Goal: Information Seeking & Learning: Learn about a topic

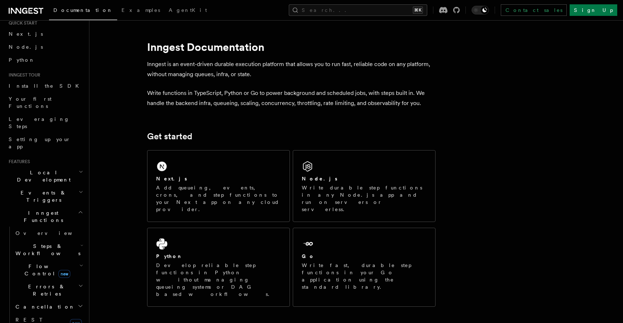
scroll to position [25, 0]
click at [383, 11] on button "Search... ⌘K" at bounding box center [358, 10] width 138 height 12
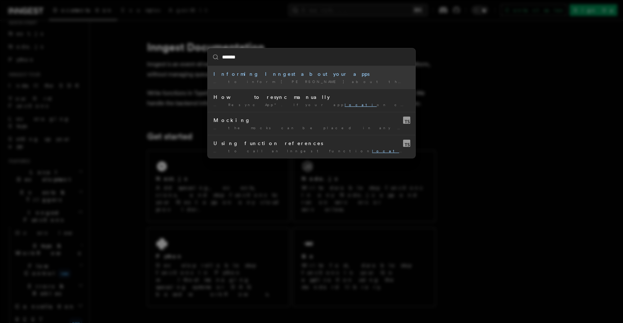
type input "********"
click at [405, 82] on mark "location" at bounding box center [427, 81] width 44 height 4
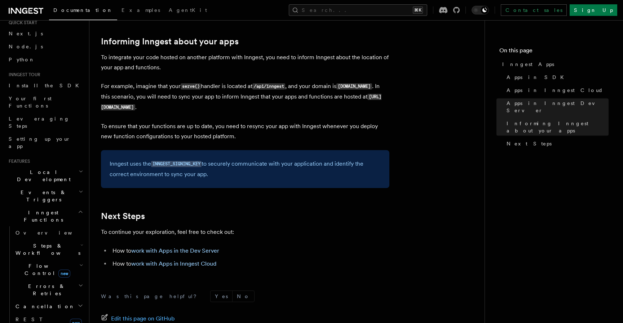
scroll to position [1167, 0]
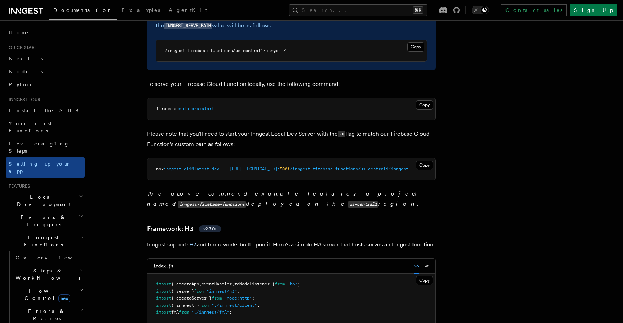
scroll to position [3202, 0]
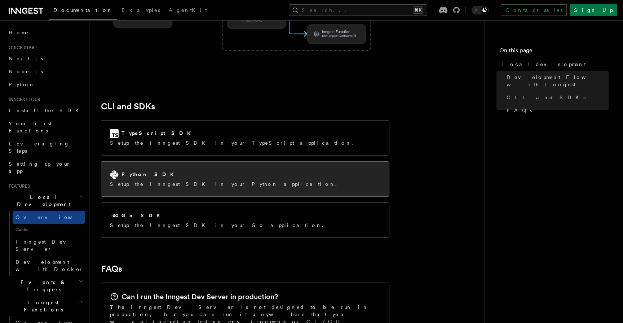
scroll to position [884, 0]
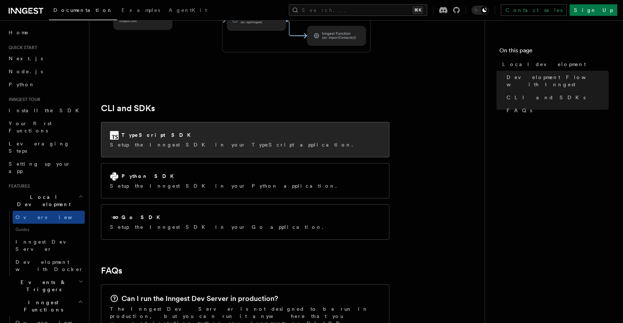
click at [202, 122] on div "TypeScript SDK Setup the Inngest SDK in your TypeScript application." at bounding box center [245, 139] width 288 height 35
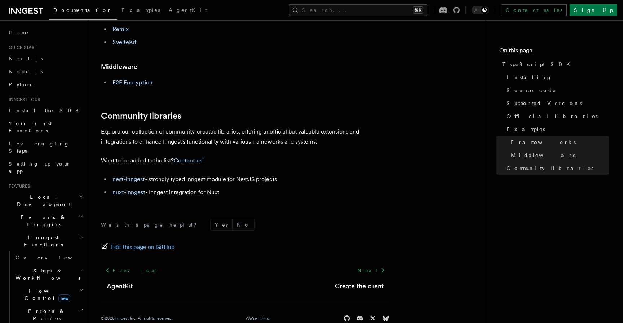
scroll to position [465, 0]
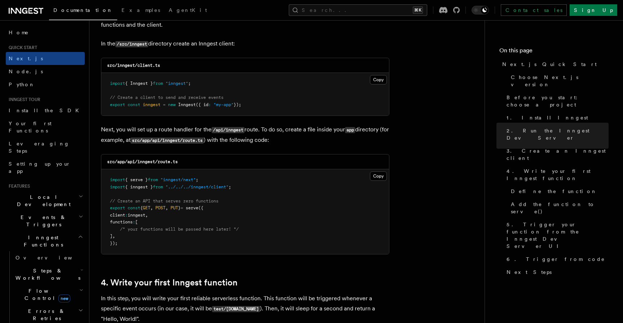
scroll to position [917, 0]
